Goal: Task Accomplishment & Management: Use online tool/utility

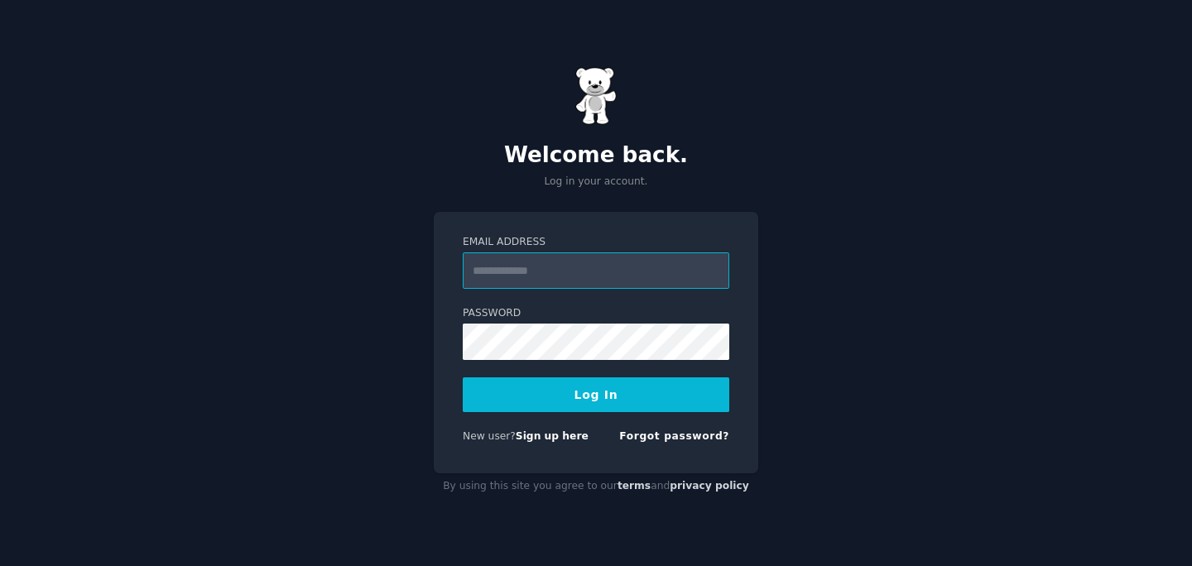
type input "**********"
click at [585, 402] on button "Log In" at bounding box center [596, 395] width 267 height 35
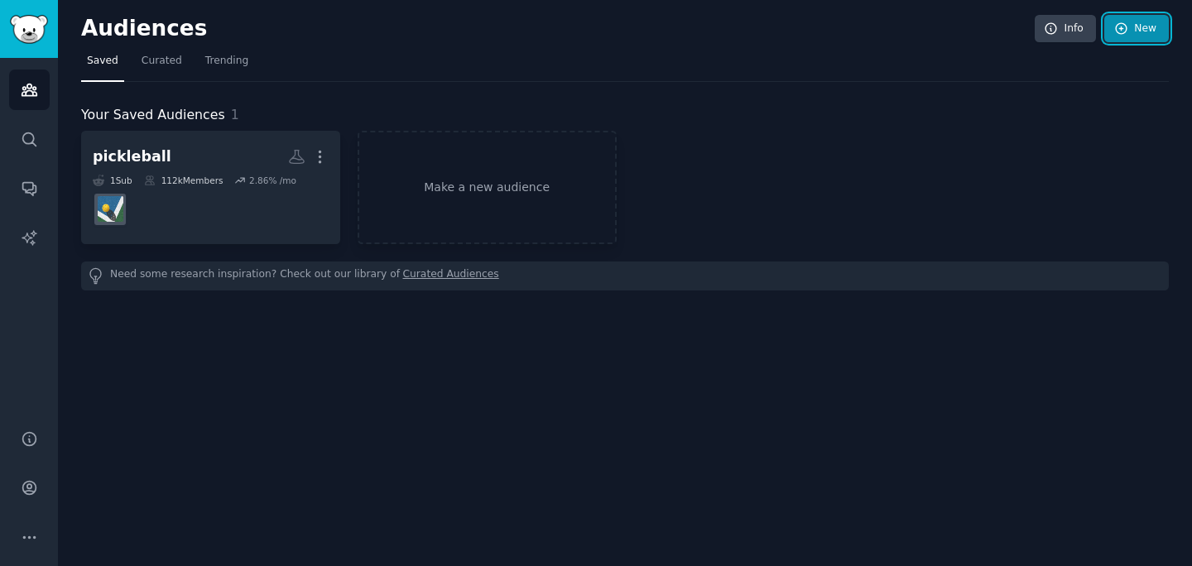
click at [1141, 37] on link "New" at bounding box center [1137, 29] width 65 height 28
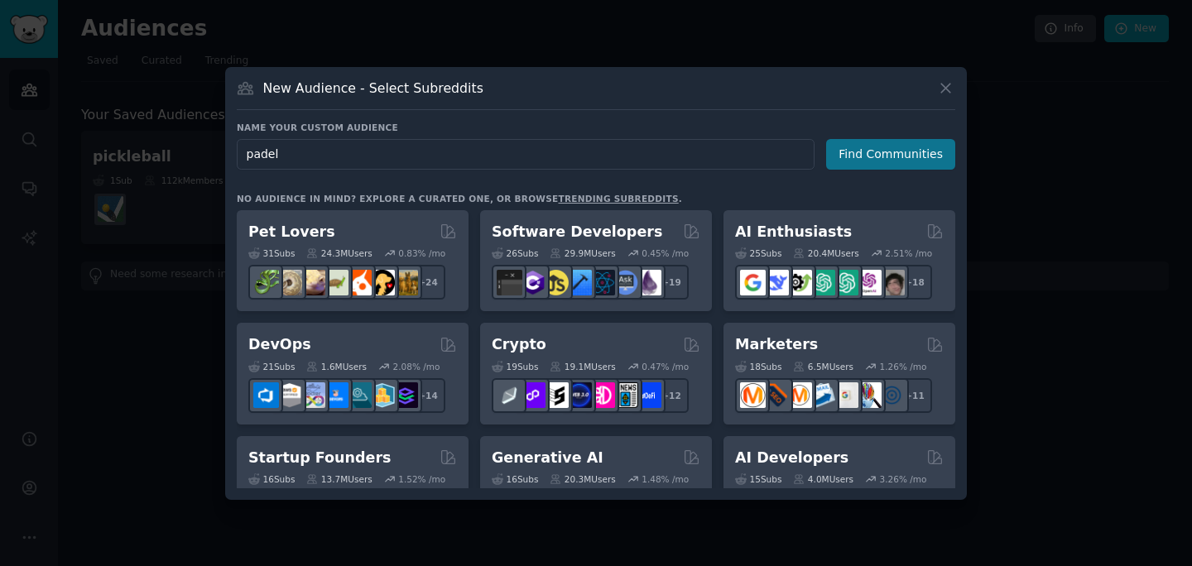
type input "padel"
click at [888, 156] on button "Find Communities" at bounding box center [890, 154] width 129 height 31
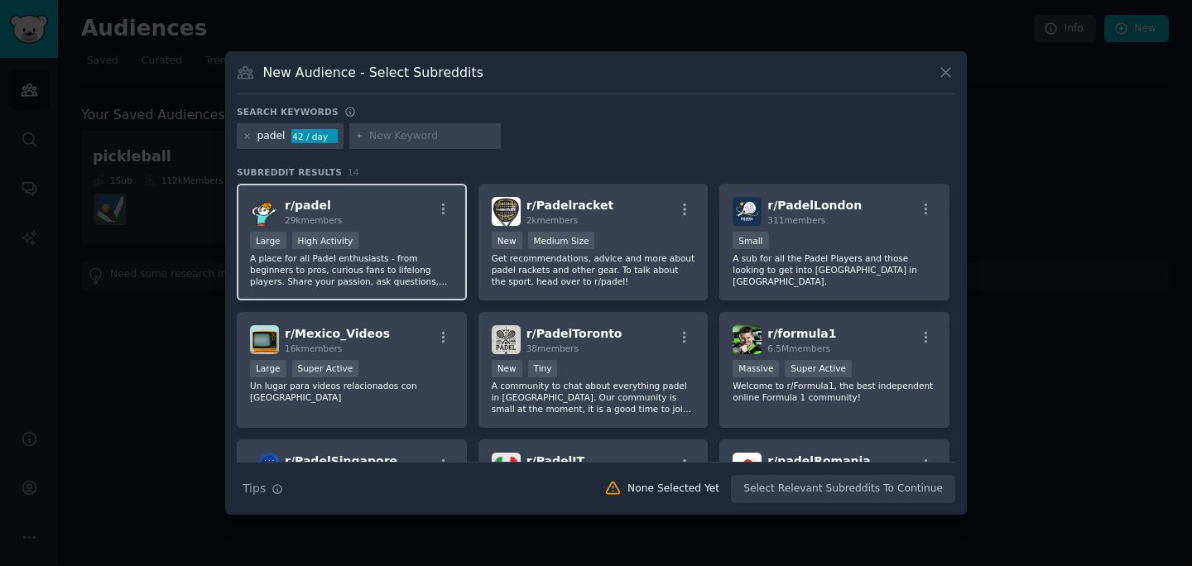
click at [420, 247] on div "Large High Activity" at bounding box center [352, 242] width 204 height 21
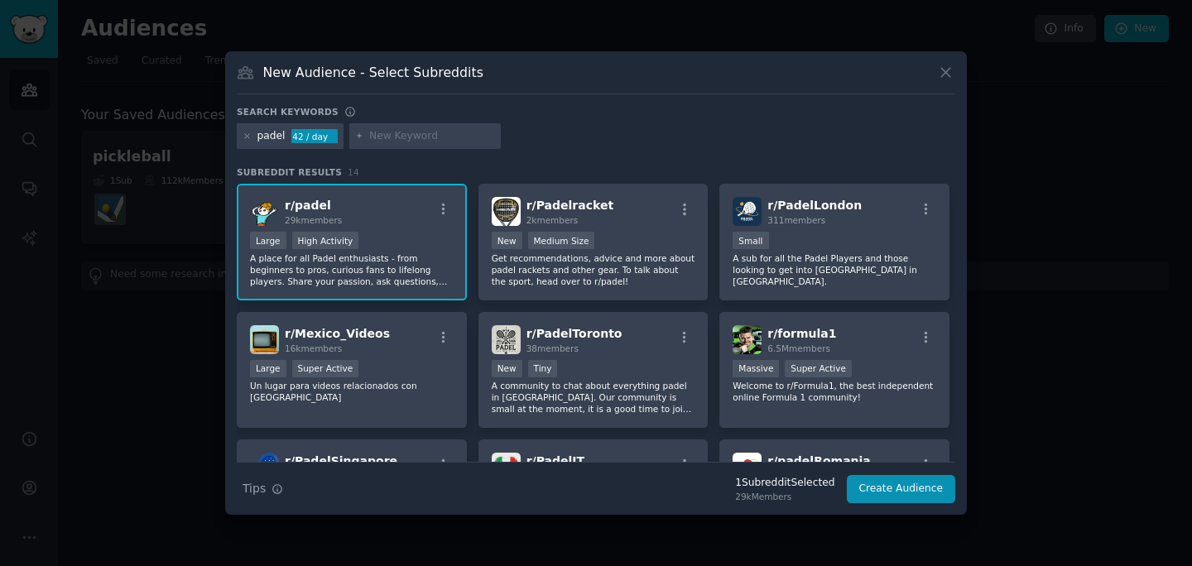
click at [407, 219] on div "r/ padel 29k members" at bounding box center [352, 211] width 204 height 29
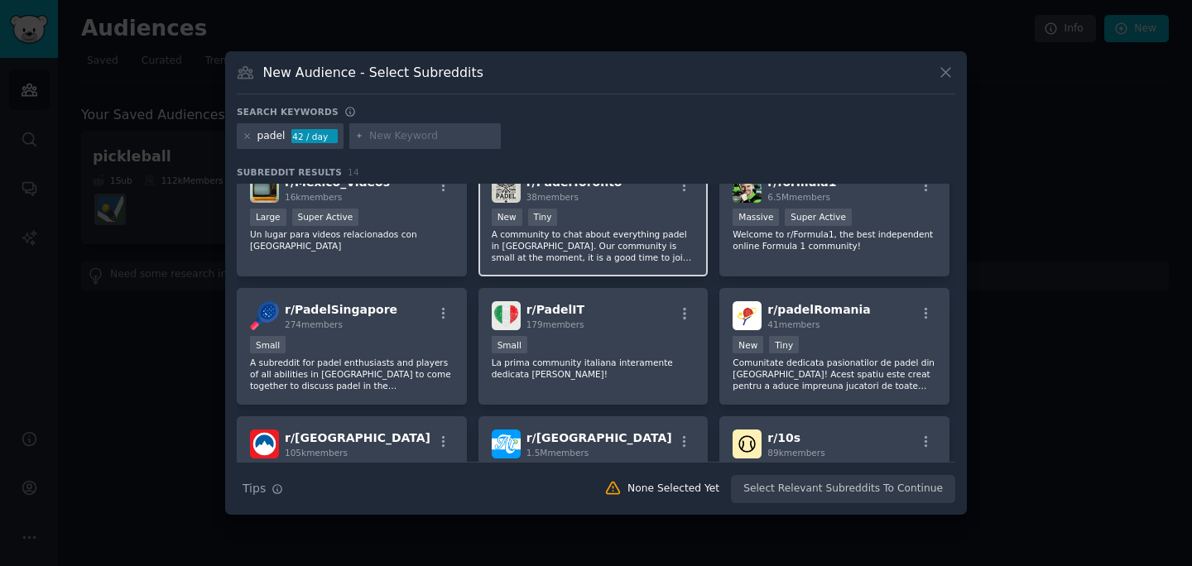
scroll to position [160, 0]
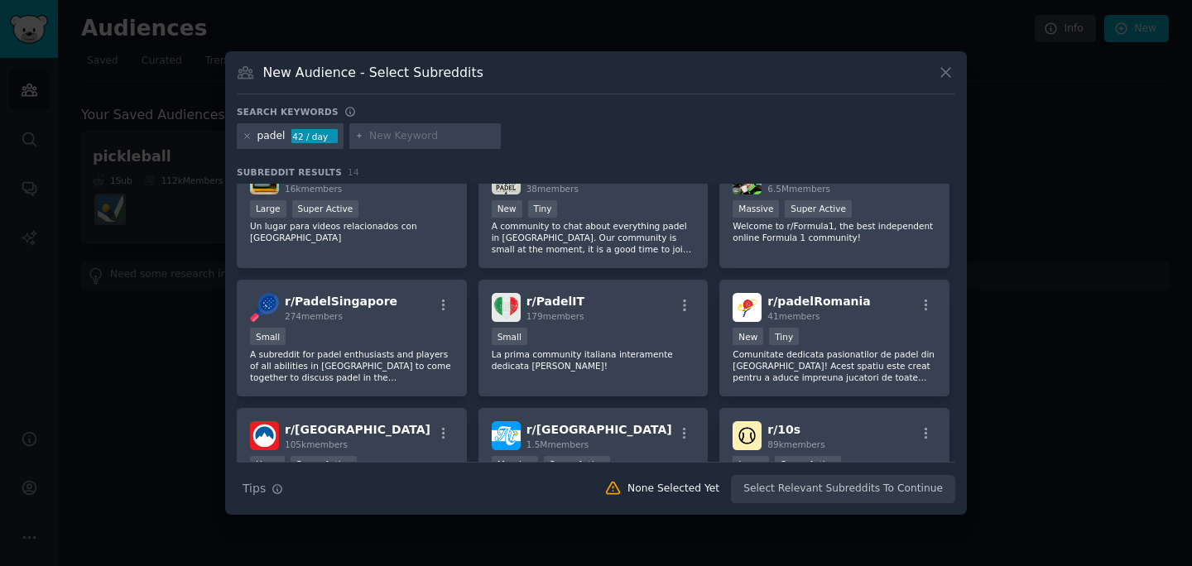
click at [386, 141] on input "text" at bounding box center [432, 136] width 126 height 15
click at [247, 134] on icon at bounding box center [247, 136] width 9 height 9
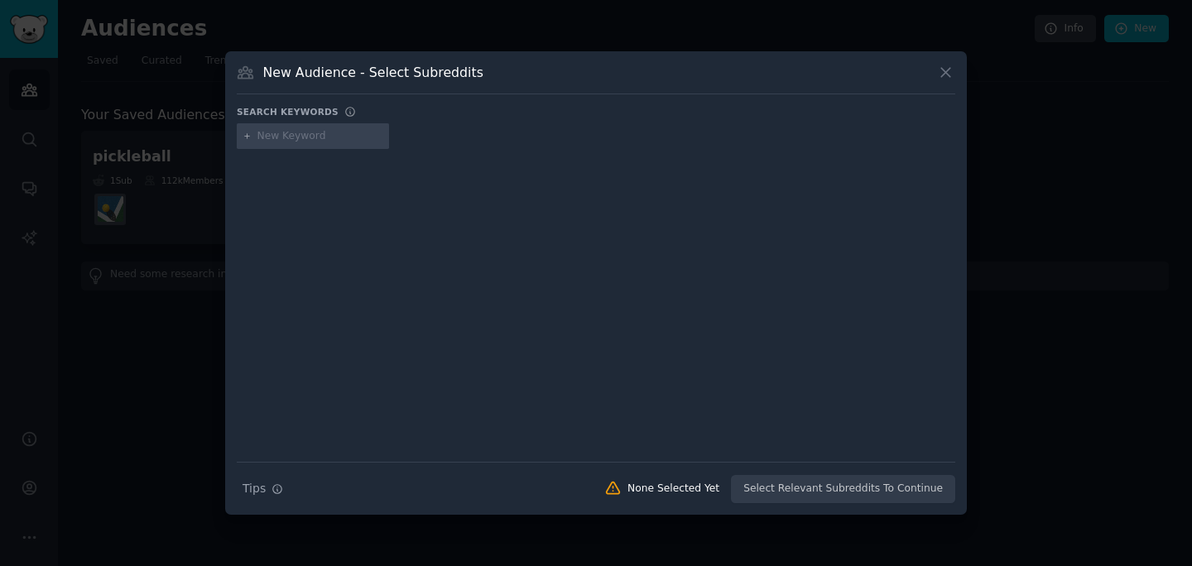
click at [287, 137] on input "text" at bounding box center [321, 136] width 126 height 15
type input "padel"
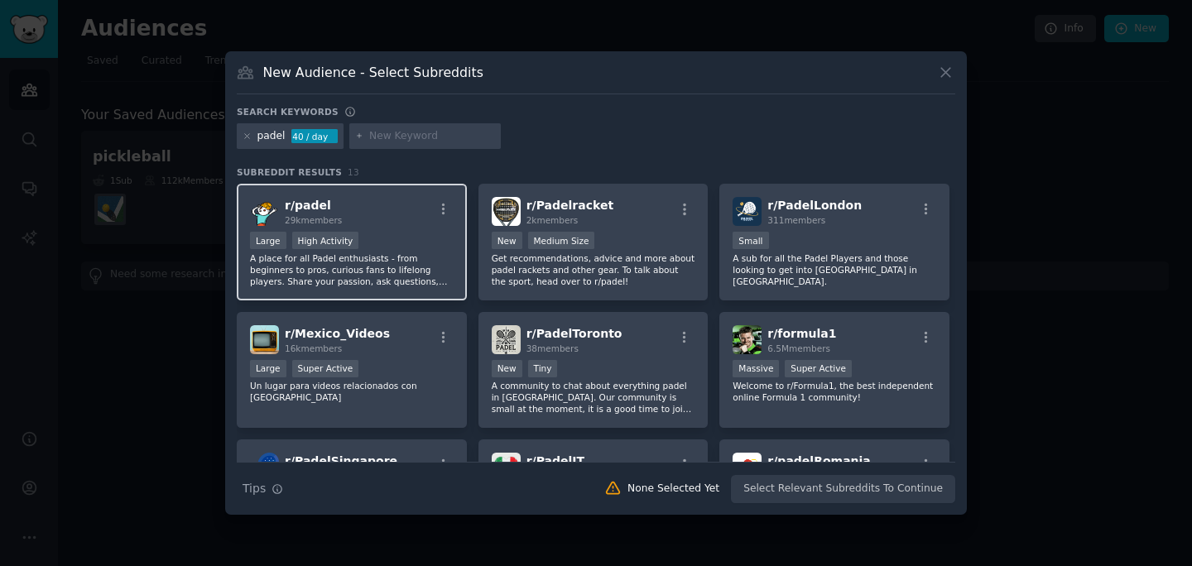
click at [383, 225] on div "r/ padel 29k members" at bounding box center [352, 211] width 204 height 29
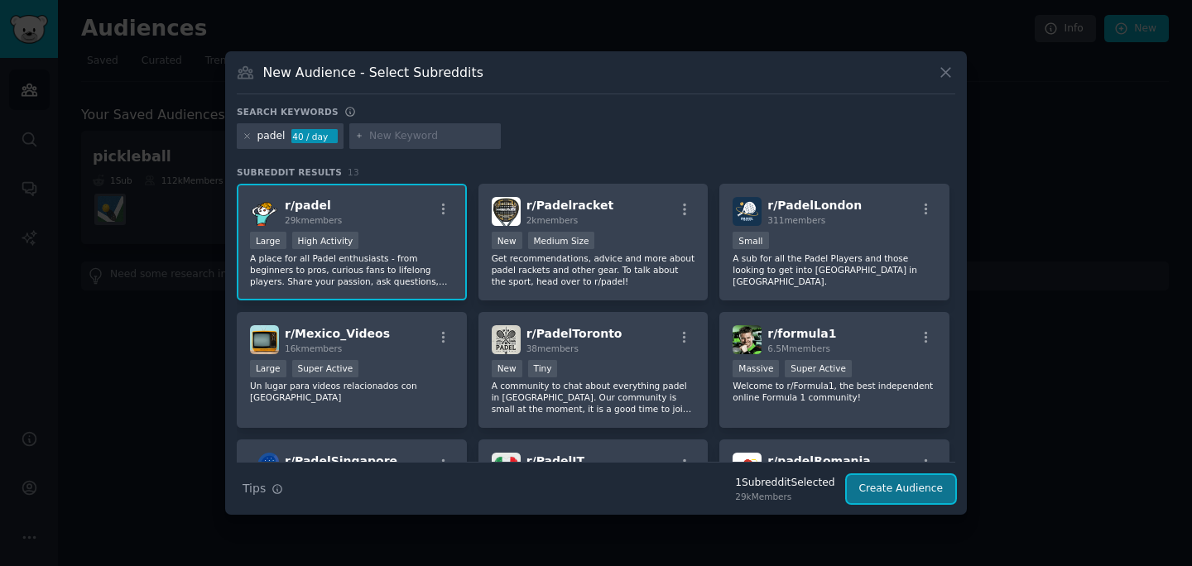
click at [874, 487] on button "Create Audience" at bounding box center [901, 489] width 109 height 28
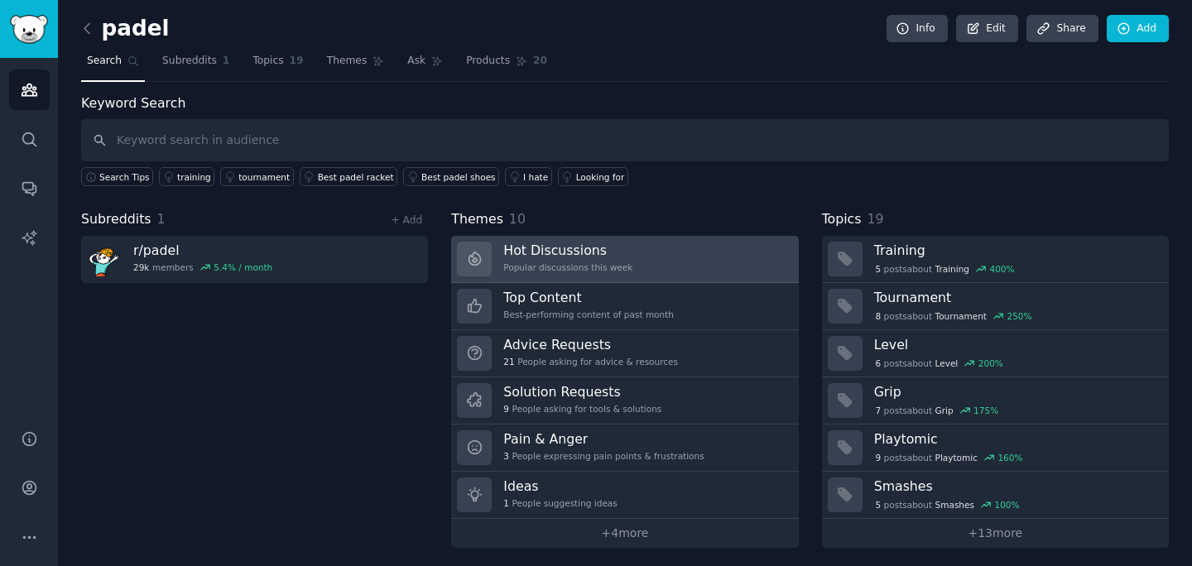
click at [640, 258] on link "Hot Discussions Popular discussions this week" at bounding box center [624, 259] width 347 height 47
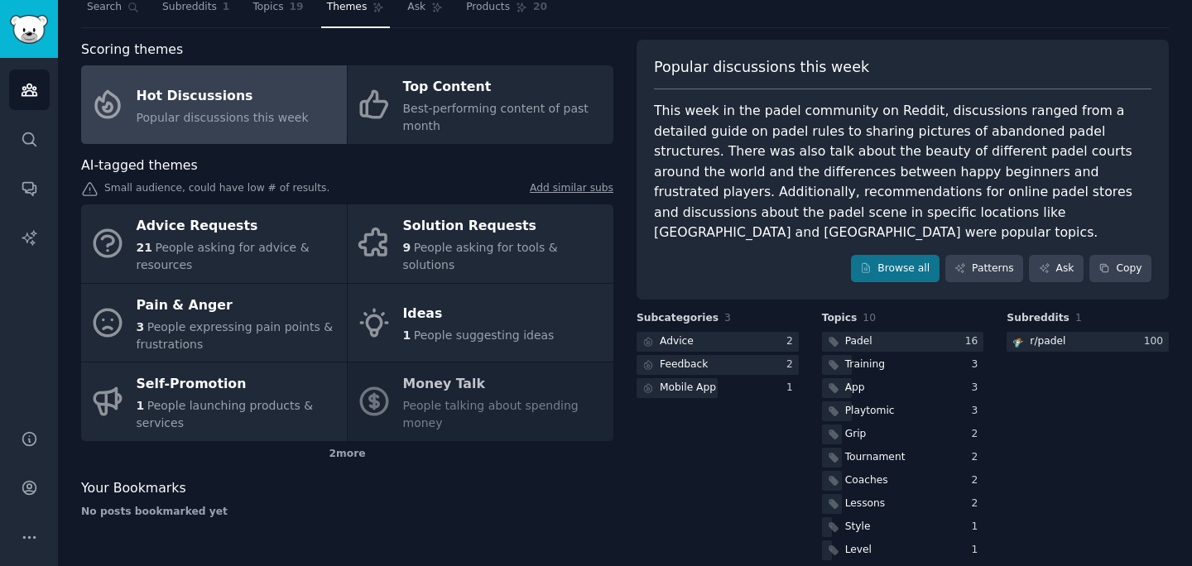
scroll to position [48, 0]
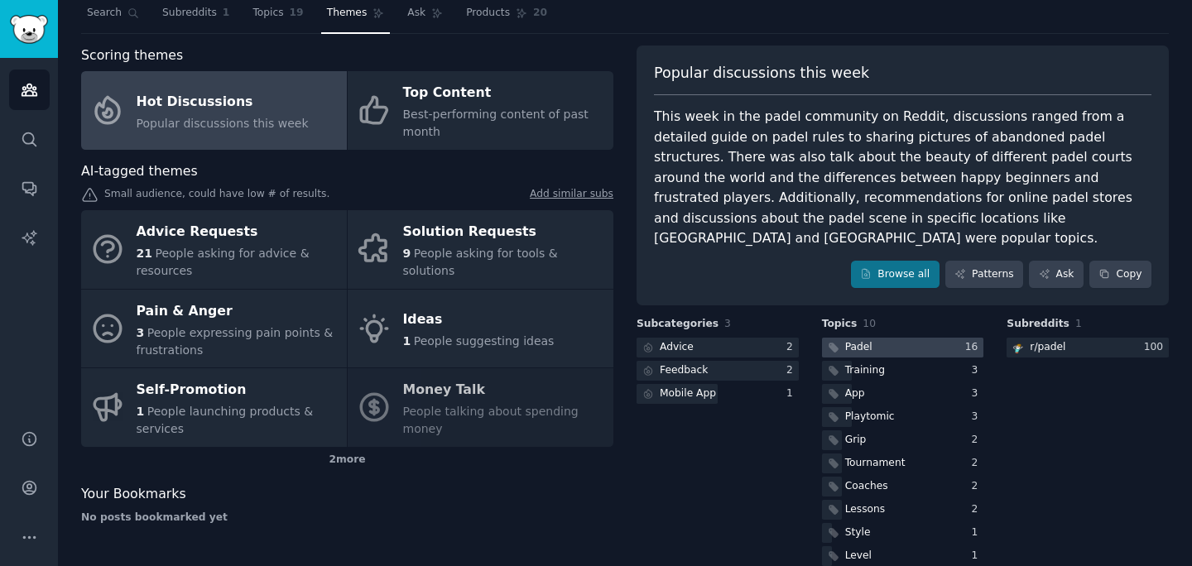
click at [861, 340] on div "Padel" at bounding box center [858, 347] width 27 height 15
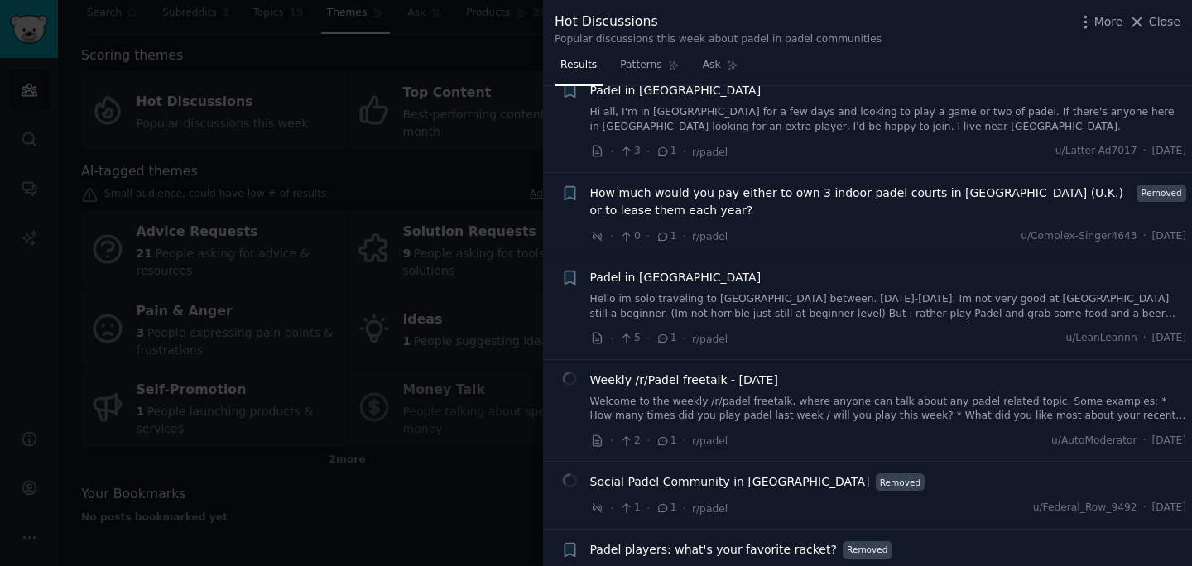
scroll to position [8237, 0]
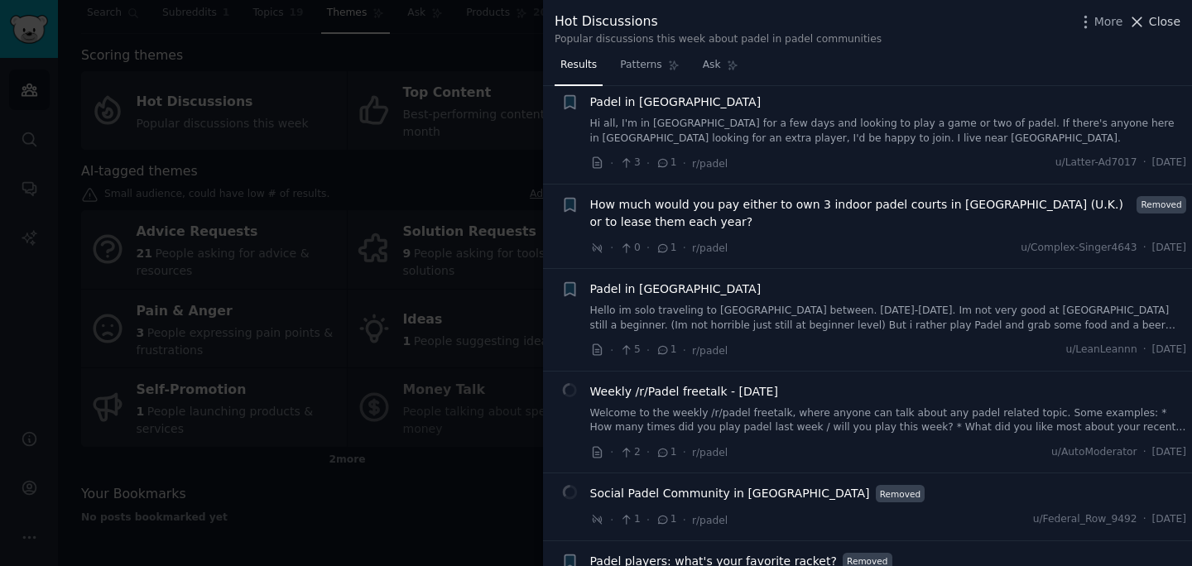
click at [1168, 20] on span "Close" at bounding box center [1164, 21] width 31 height 17
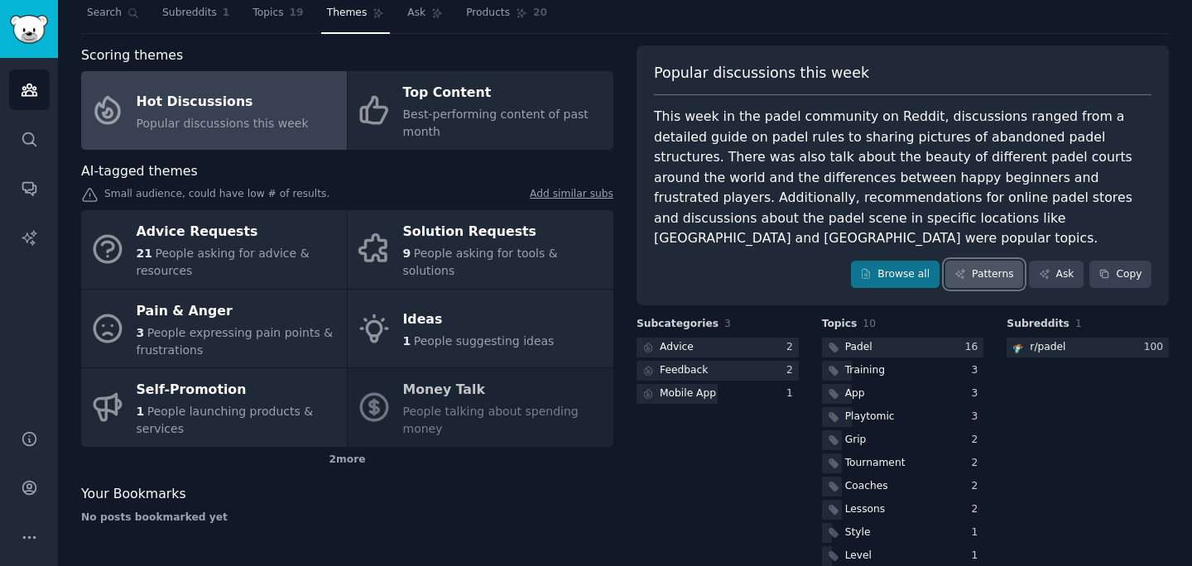
click at [994, 261] on link "Patterns" at bounding box center [985, 275] width 78 height 28
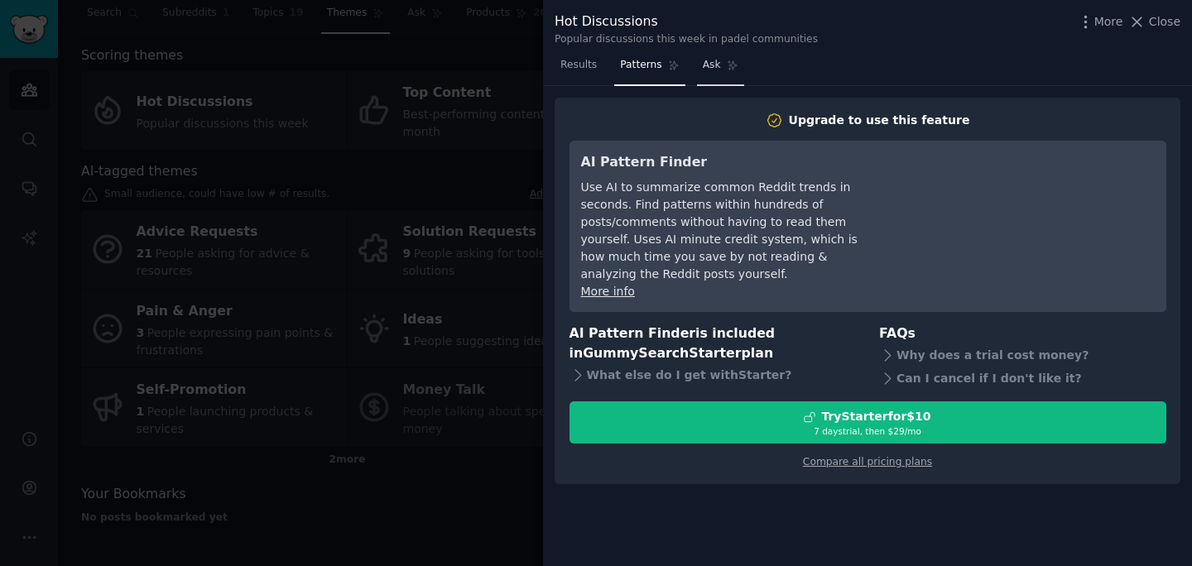
click at [705, 66] on span "Ask" at bounding box center [712, 65] width 18 height 15
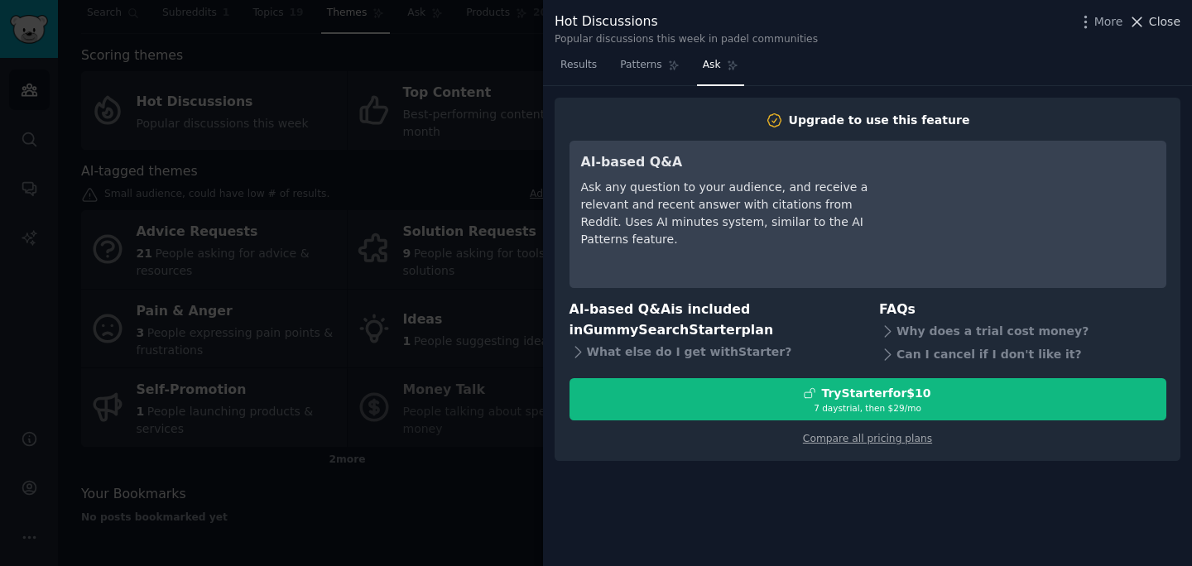
click at [1169, 24] on span "Close" at bounding box center [1164, 21] width 31 height 17
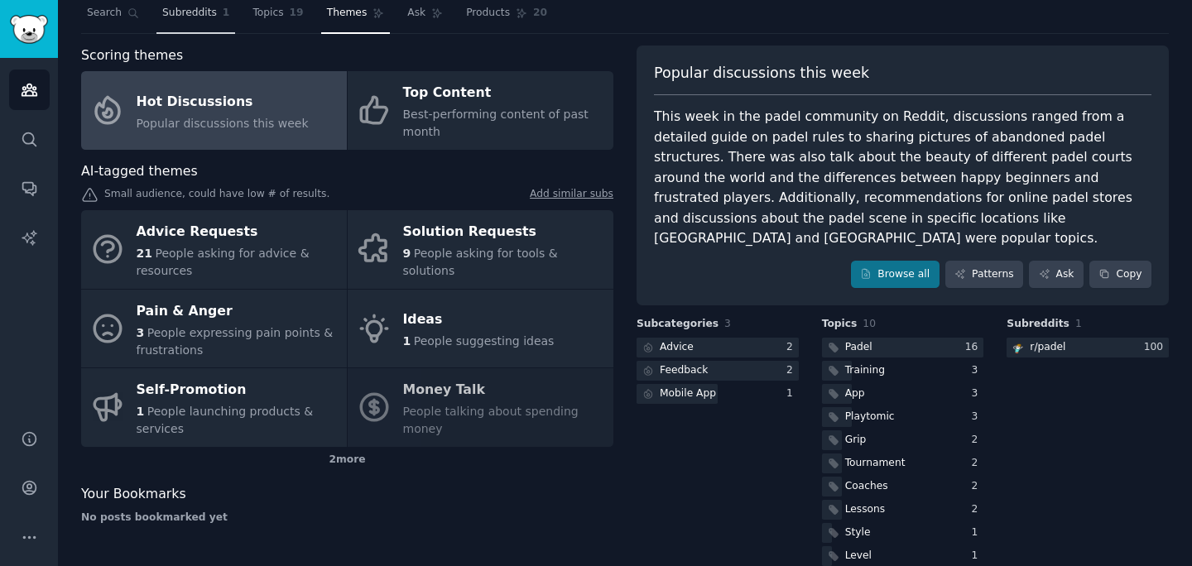
click at [204, 8] on span "Subreddits" at bounding box center [189, 13] width 55 height 15
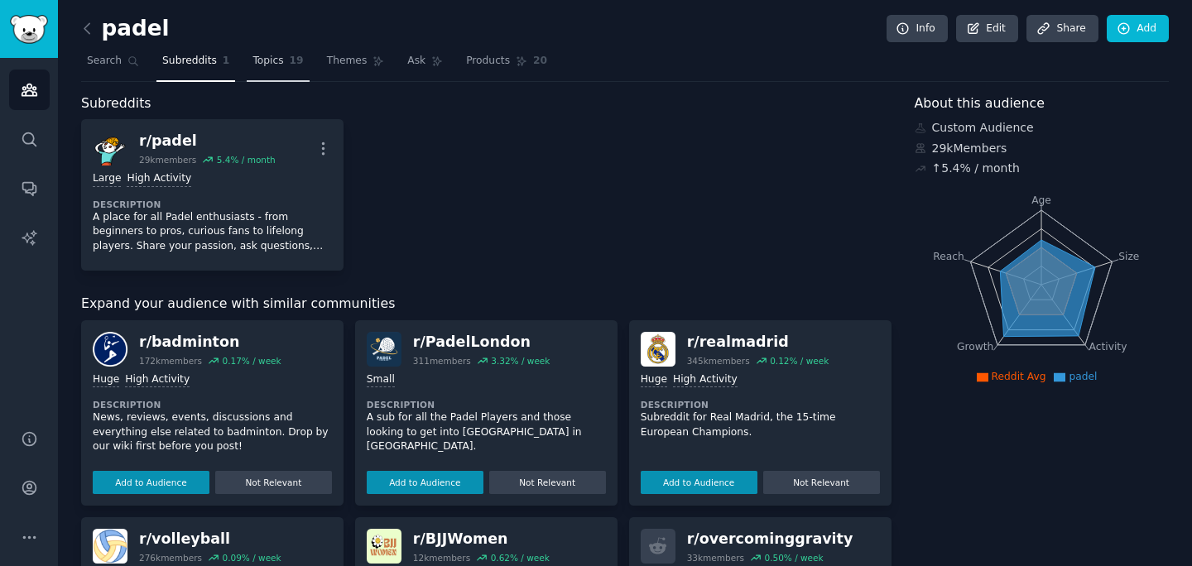
click at [290, 55] on span "19" at bounding box center [297, 61] width 14 height 15
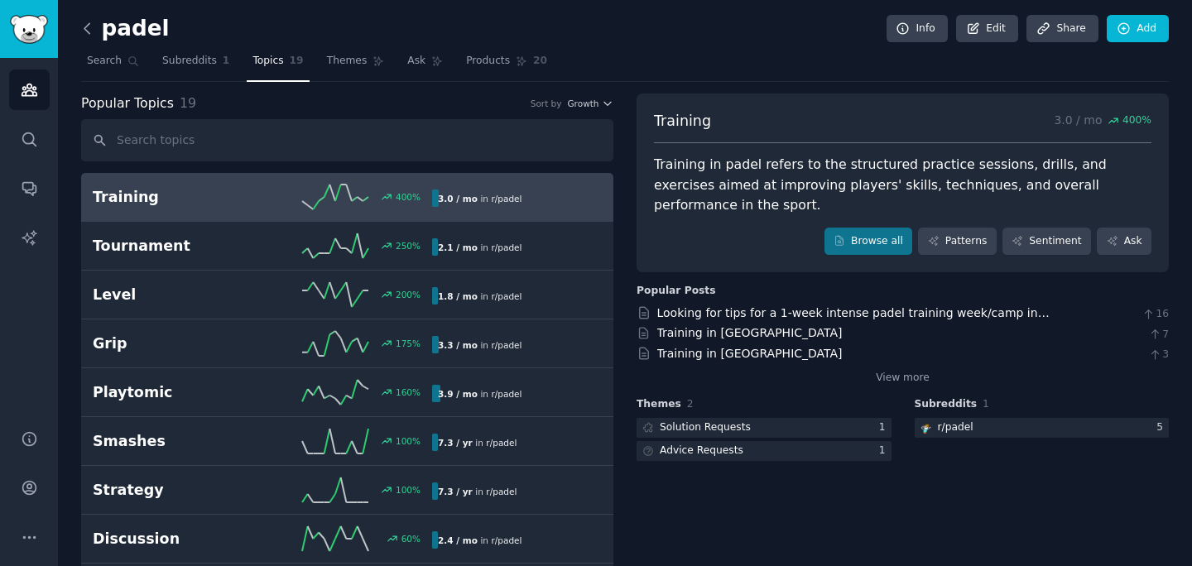
click at [88, 33] on icon at bounding box center [86, 28] width 5 height 10
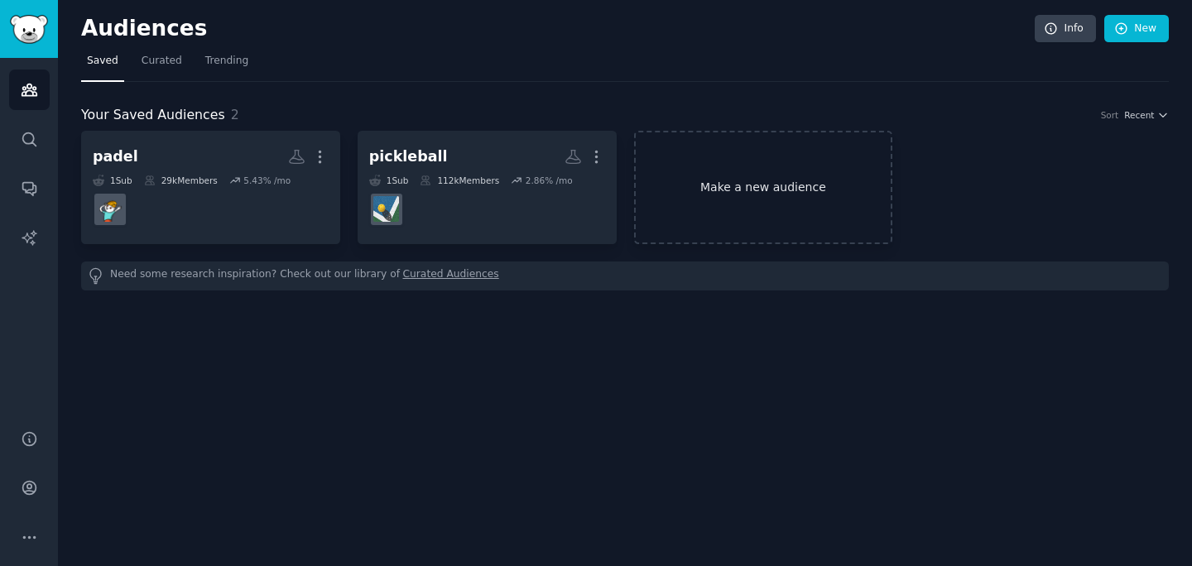
click at [802, 202] on link "Make a new audience" at bounding box center [763, 187] width 259 height 113
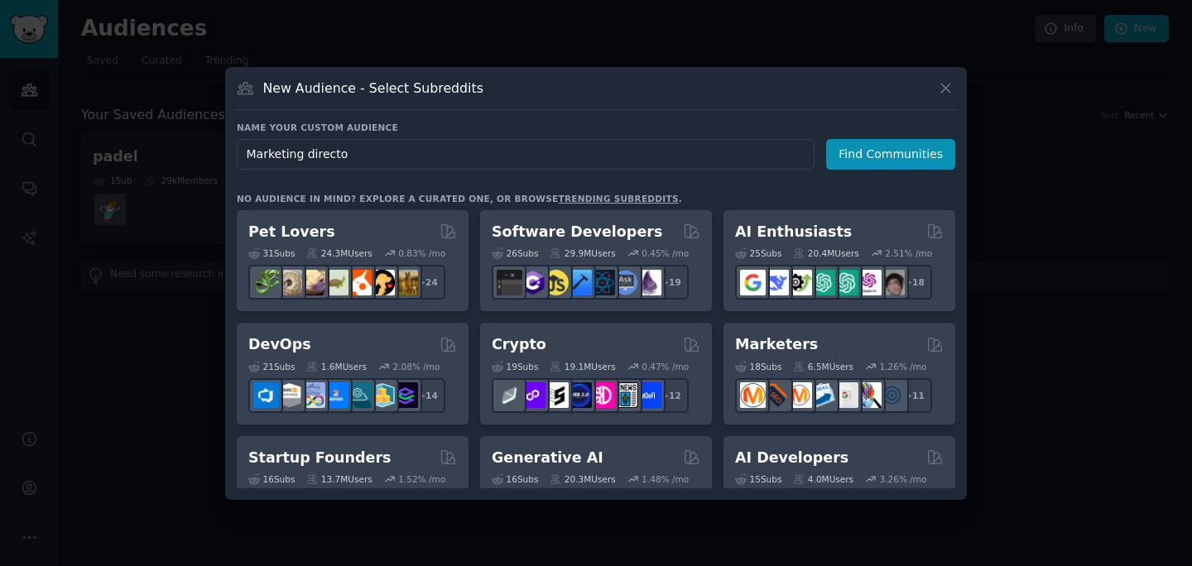
type input "Marketing director"
click button "Find Communities" at bounding box center [890, 154] width 129 height 31
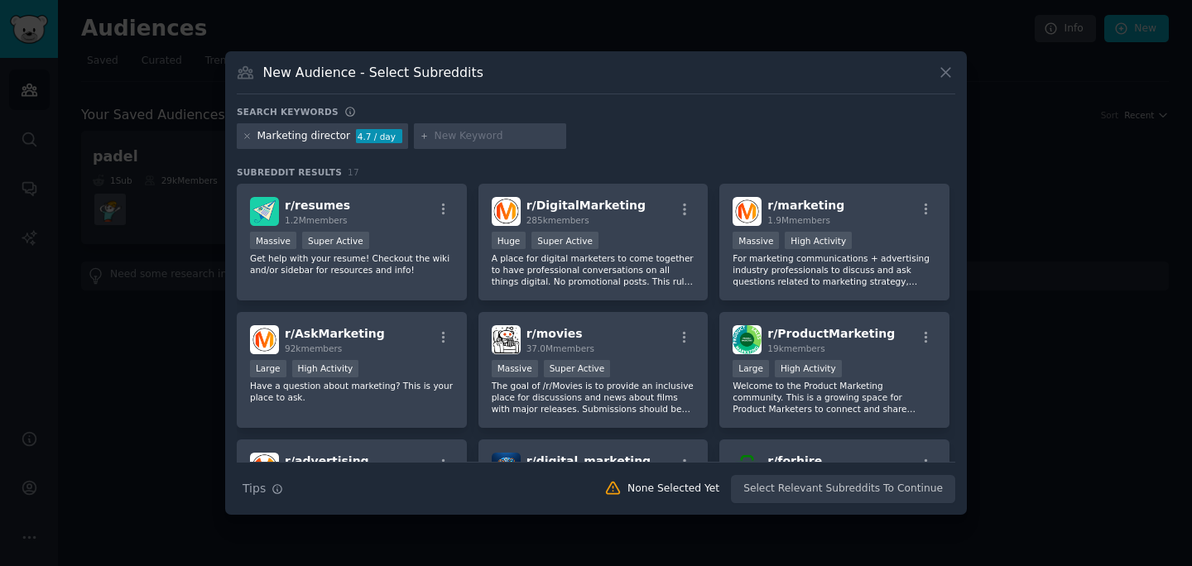
click at [457, 132] on input "text" at bounding box center [498, 136] width 126 height 15
type input "CMO"
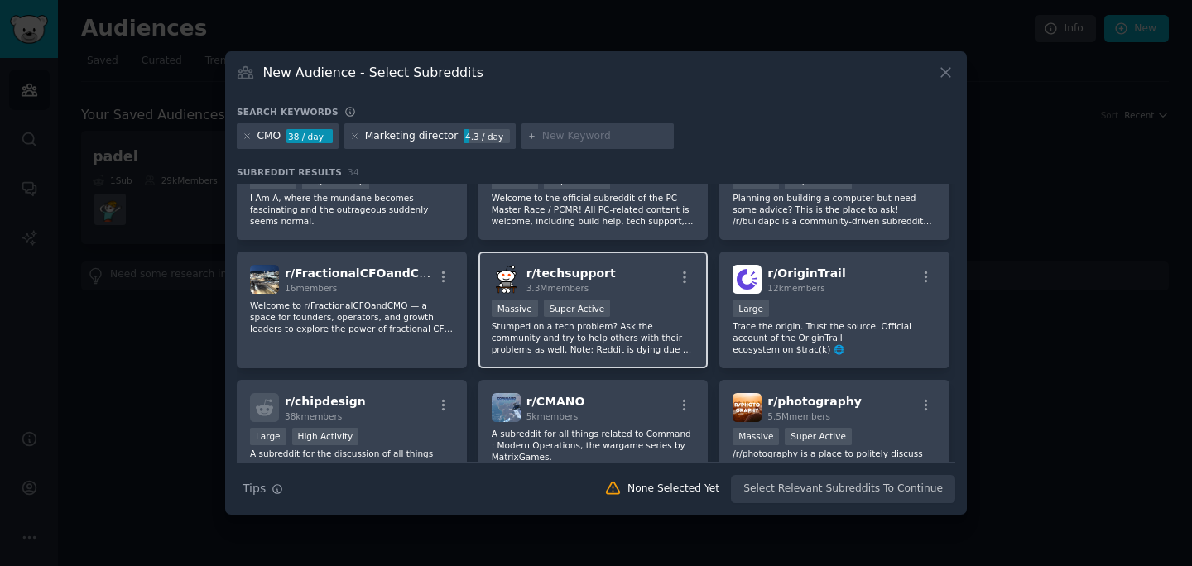
scroll to position [479, 0]
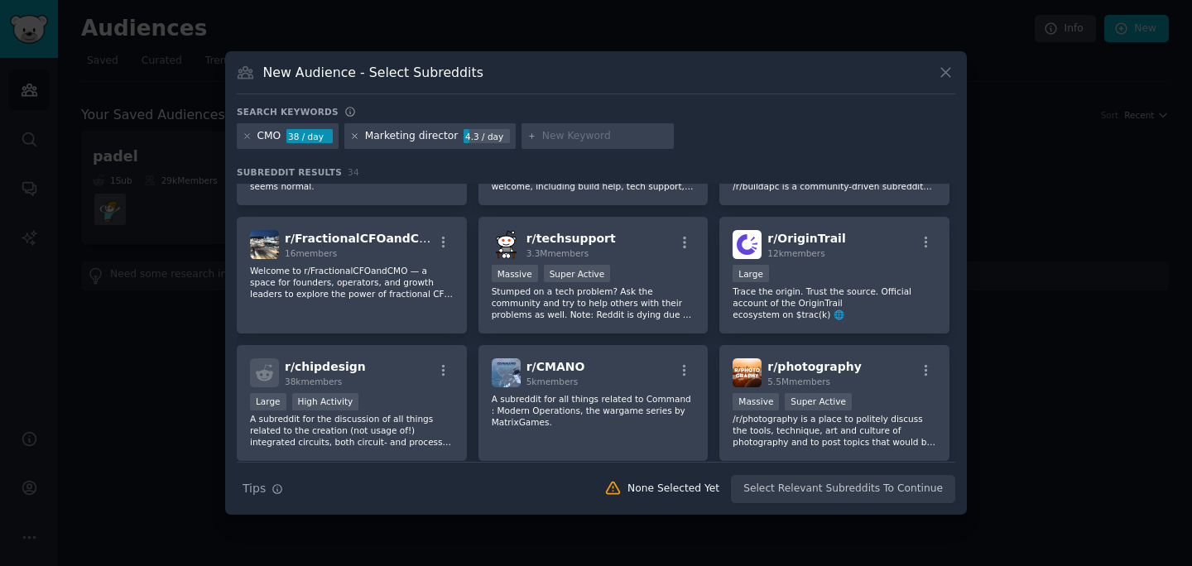
click at [355, 138] on icon at bounding box center [354, 136] width 9 height 9
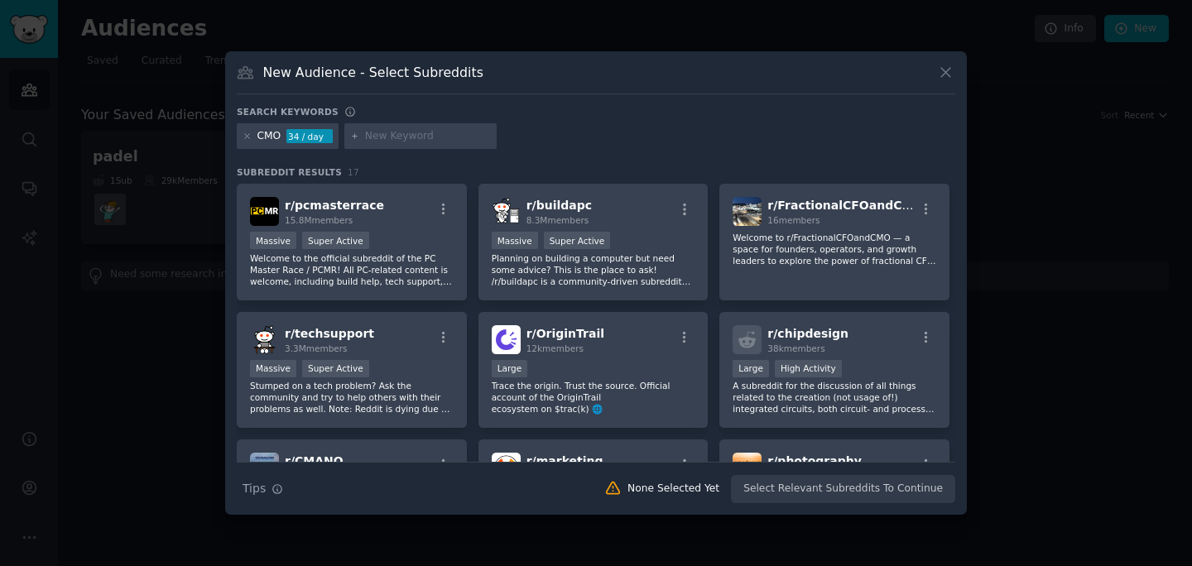
click at [376, 138] on input "text" at bounding box center [428, 136] width 126 height 15
type input "business events"
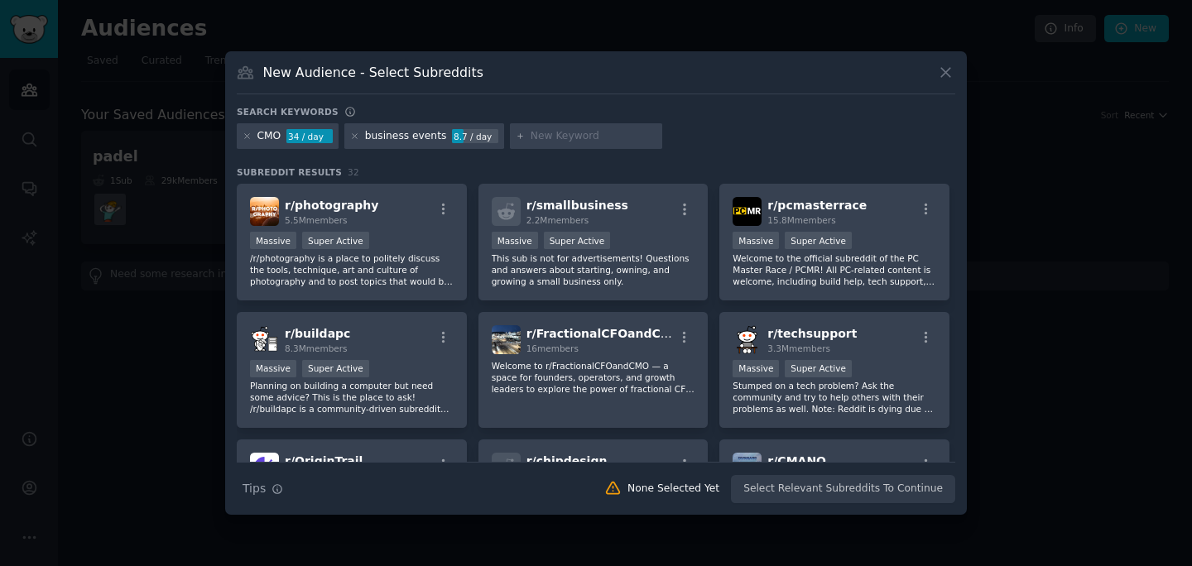
scroll to position [5, 0]
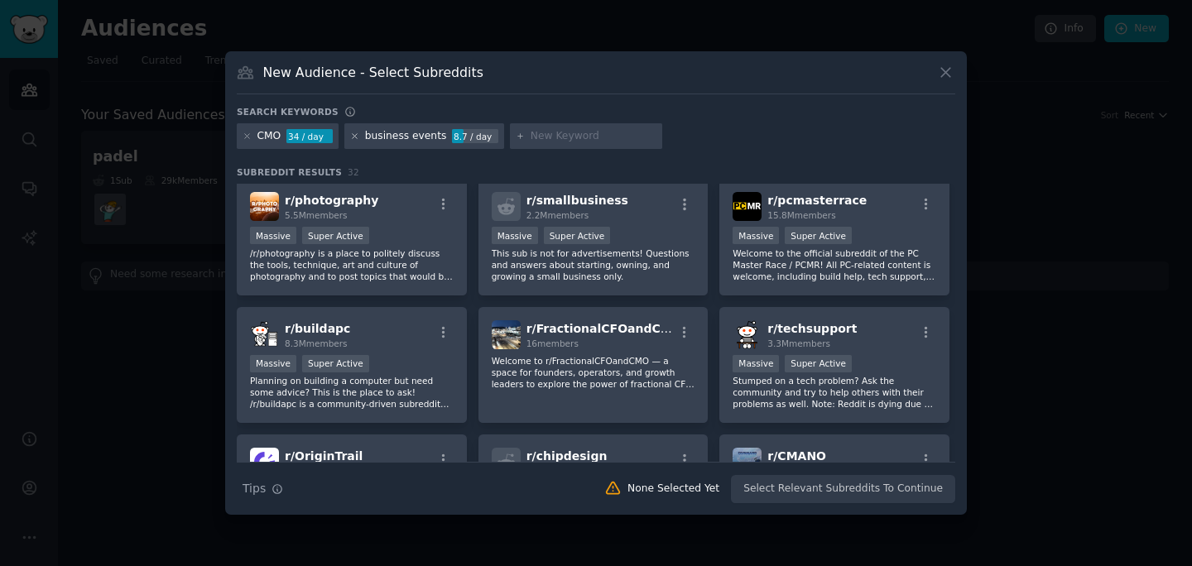
click at [357, 134] on icon at bounding box center [355, 136] width 4 height 4
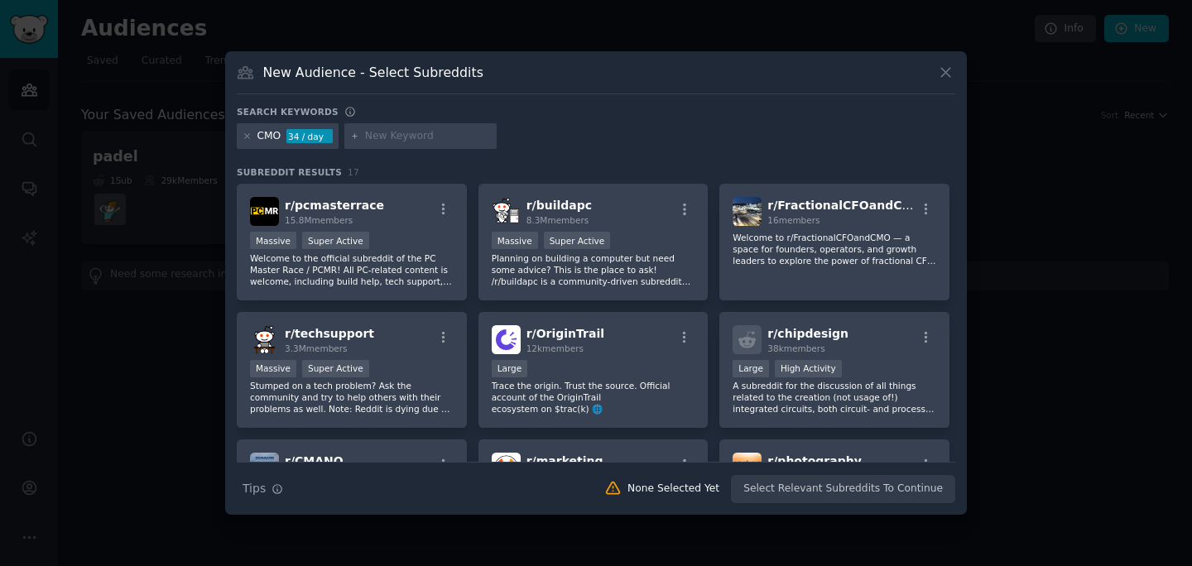
click at [444, 139] on input "text" at bounding box center [428, 136] width 126 height 15
type input "networking"
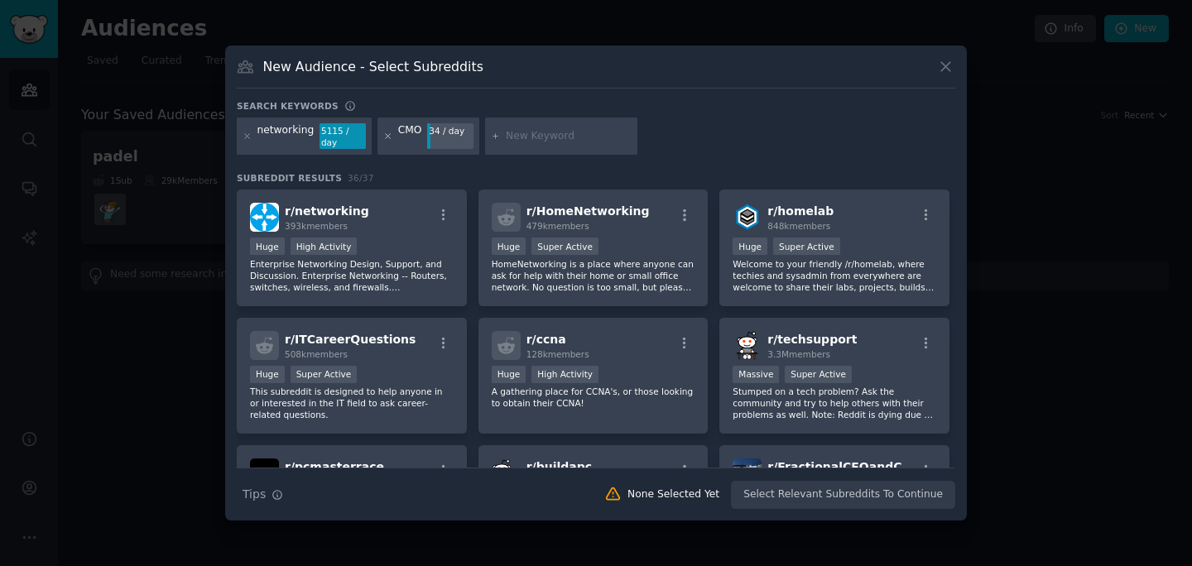
click at [386, 135] on icon at bounding box center [388, 136] width 4 height 4
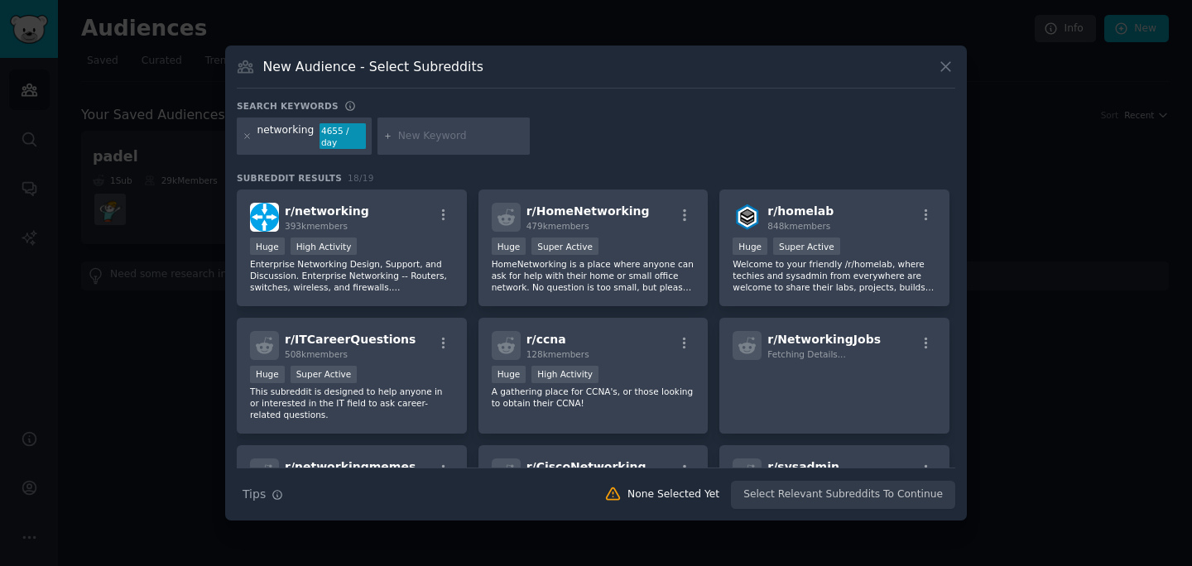
click at [460, 138] on input "text" at bounding box center [461, 136] width 126 height 15
type input "business club"
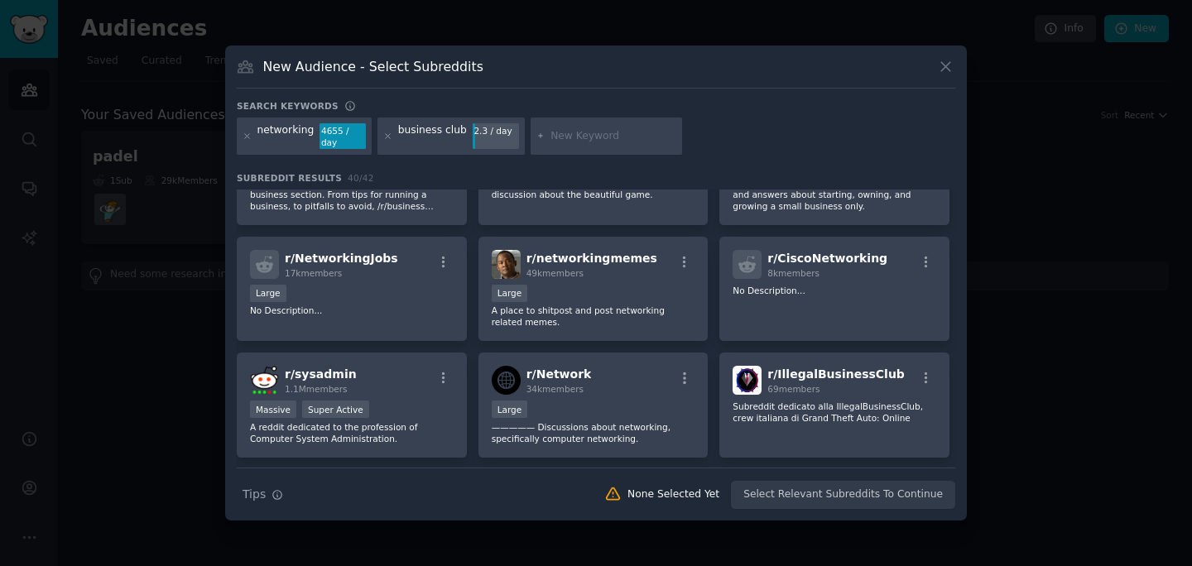
scroll to position [338, 0]
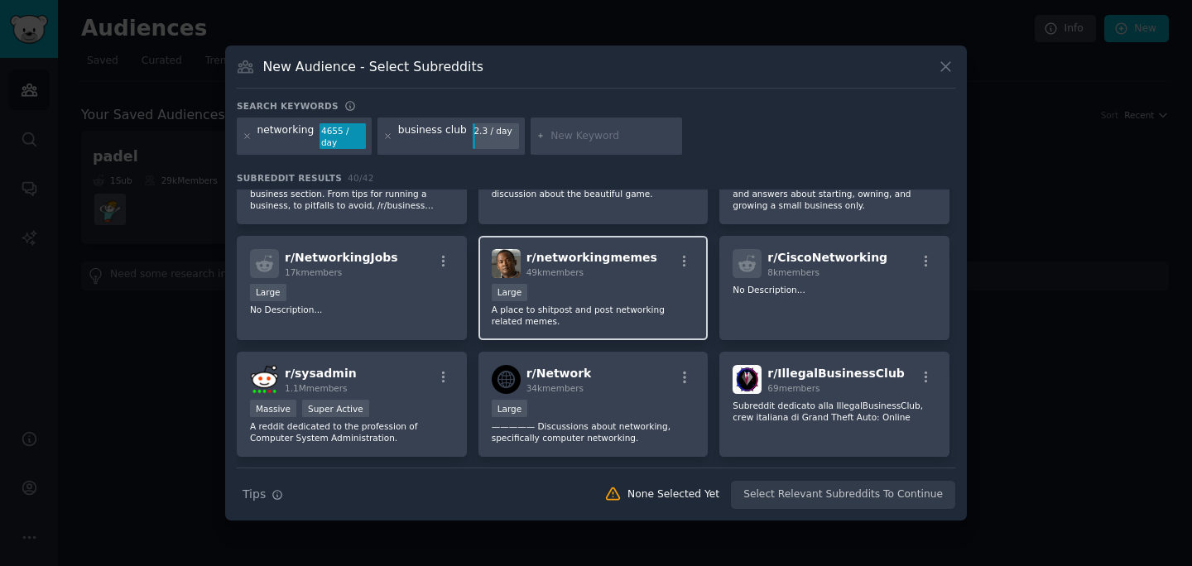
click at [589, 275] on div "49k members" at bounding box center [592, 273] width 131 height 12
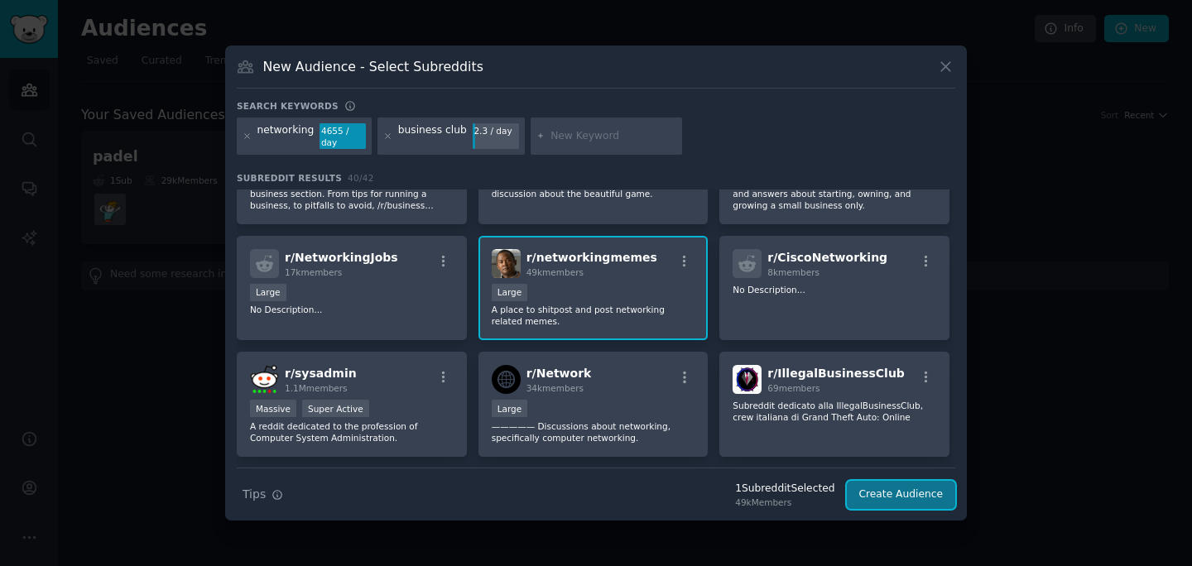
click at [889, 500] on button "Create Audience" at bounding box center [901, 495] width 109 height 28
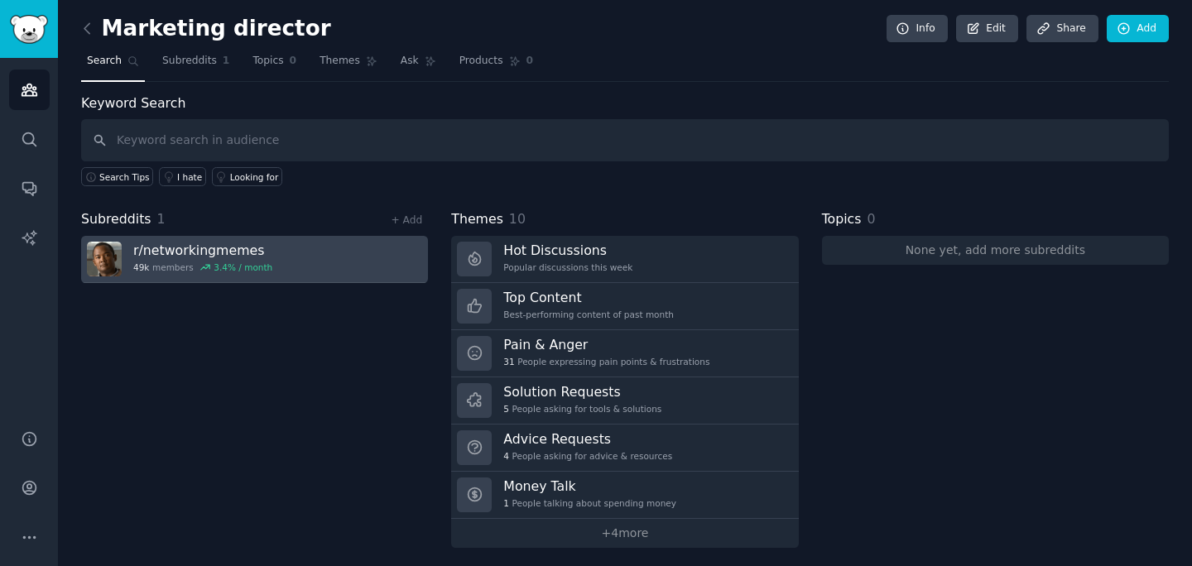
click at [378, 266] on link "r/ networkingmemes 49k members 3.4 % / month" at bounding box center [254, 259] width 347 height 47
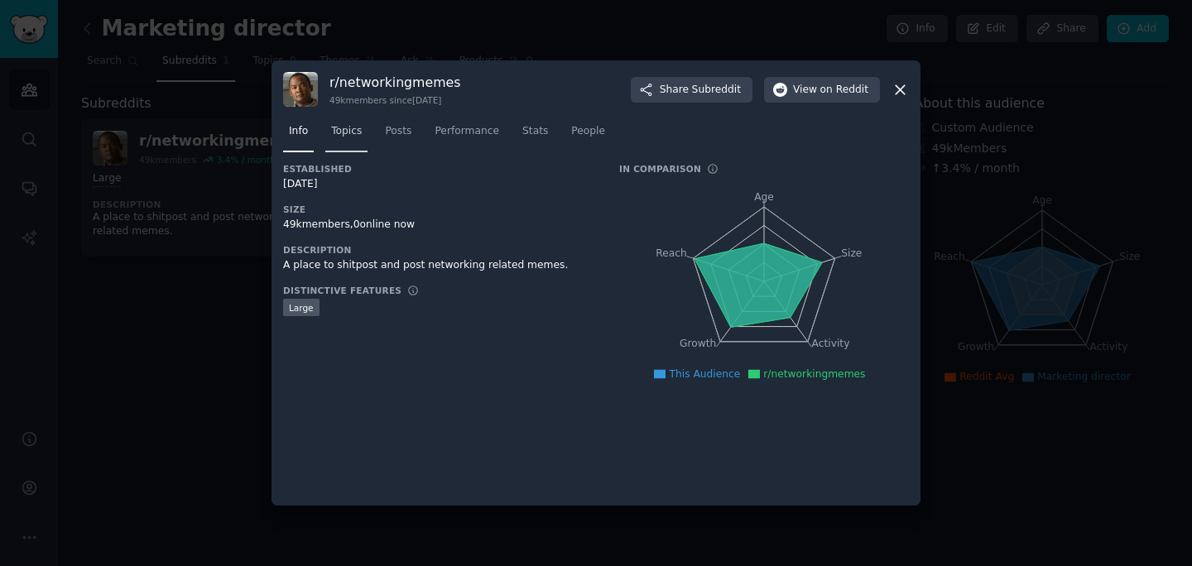
click at [351, 128] on span "Topics" at bounding box center [346, 131] width 31 height 15
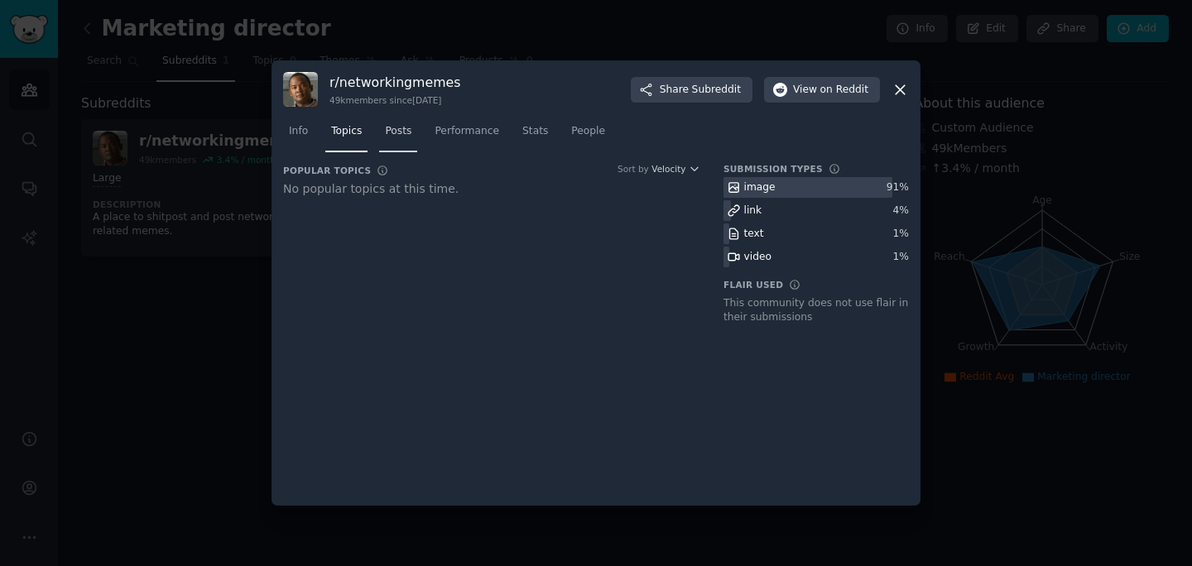
click at [383, 126] on link "Posts" at bounding box center [398, 135] width 38 height 34
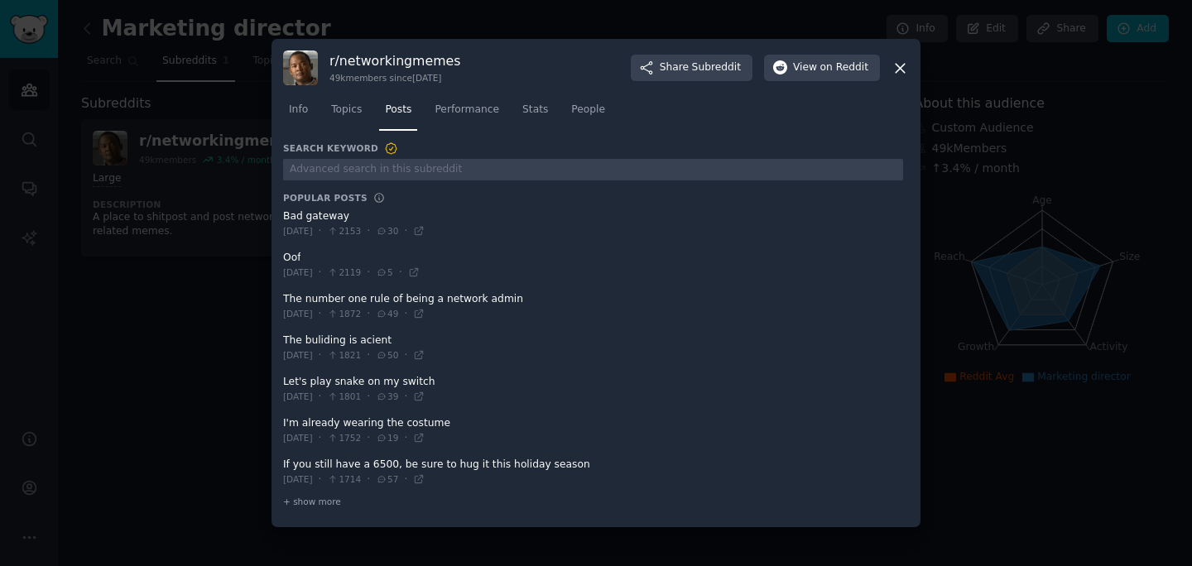
click at [347, 345] on span at bounding box center [593, 348] width 620 height 41
click at [425, 356] on icon at bounding box center [419, 355] width 12 height 12
click at [425, 436] on icon at bounding box center [419, 438] width 12 height 12
click at [903, 72] on icon at bounding box center [900, 68] width 17 height 17
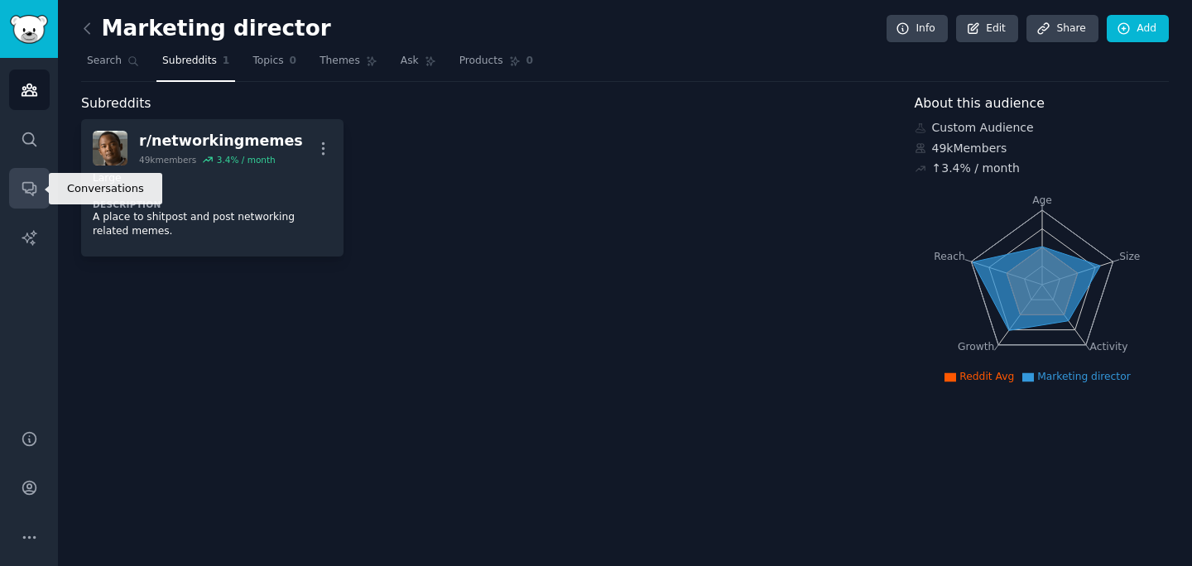
click at [45, 205] on link "Conversations" at bounding box center [29, 188] width 41 height 41
